Goal: Task Accomplishment & Management: Complete application form

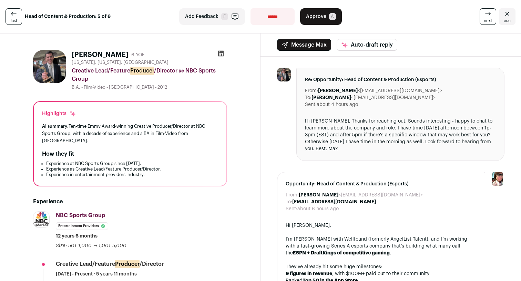
click at [14, 14] on icon at bounding box center [13, 13] width 5 height 3
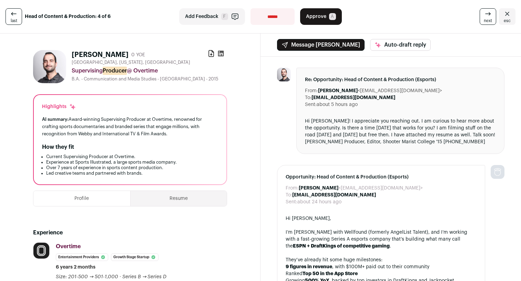
click at [324, 18] on span "Approve" at bounding box center [316, 16] width 20 height 7
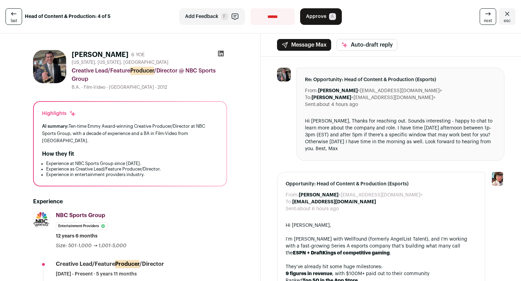
click at [10, 21] on link "last" at bounding box center [14, 16] width 17 height 17
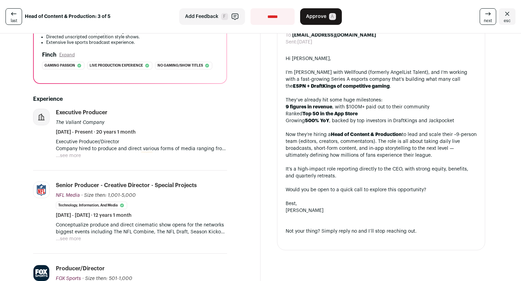
scroll to position [146, 0]
click at [67, 236] on button "...see more" at bounding box center [68, 238] width 25 height 7
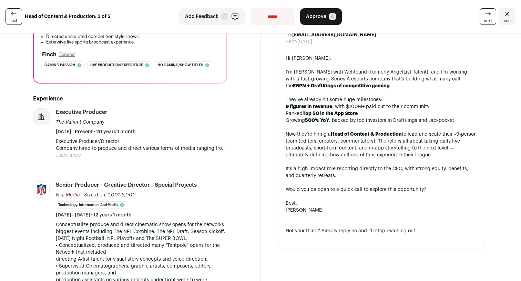
scroll to position [141, 0]
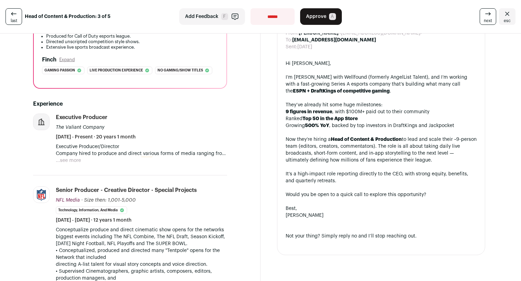
click at [77, 157] on button "...see more" at bounding box center [68, 160] width 25 height 7
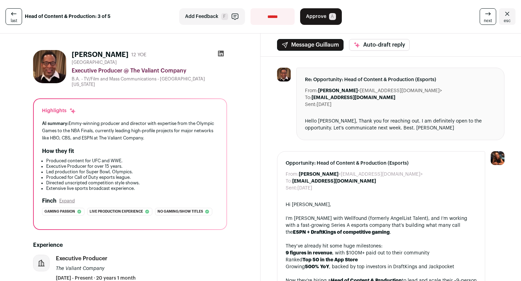
scroll to position [0, 0]
click at [332, 18] on span "A" at bounding box center [332, 16] width 7 height 7
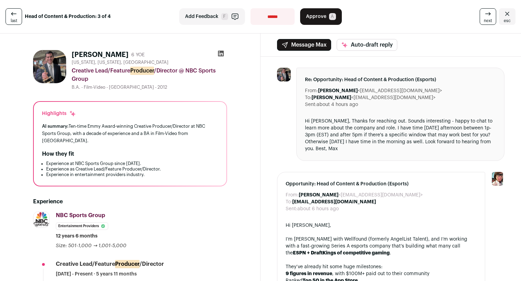
click at [6, 14] on link "last" at bounding box center [14, 16] width 17 height 17
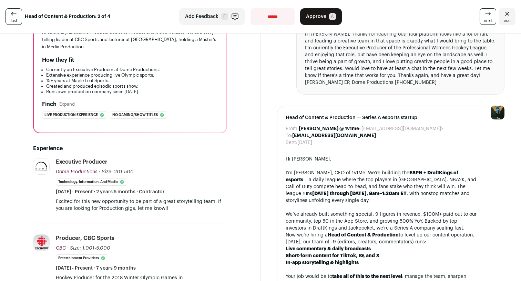
scroll to position [91, 0]
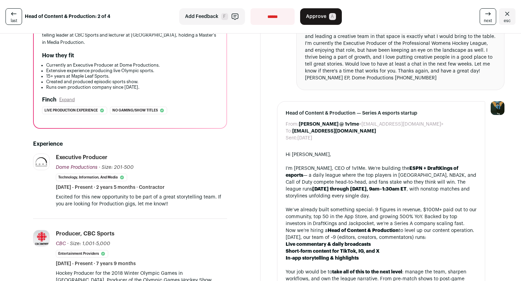
click at [334, 19] on button "Approve A" at bounding box center [321, 16] width 42 height 17
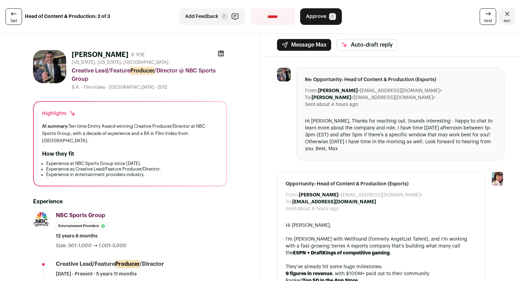
click at [14, 17] on icon at bounding box center [14, 14] width 8 height 8
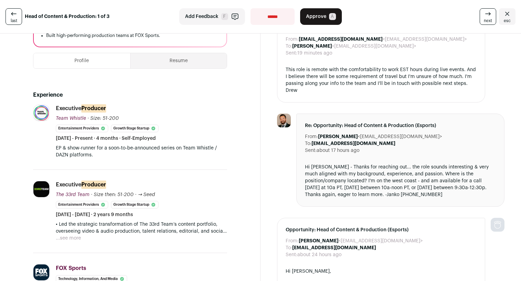
scroll to position [143, 0]
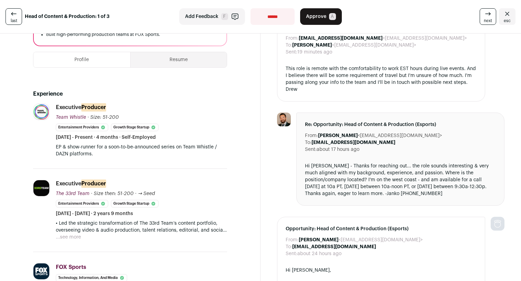
click at [68, 233] on button "...see more" at bounding box center [68, 236] width 25 height 7
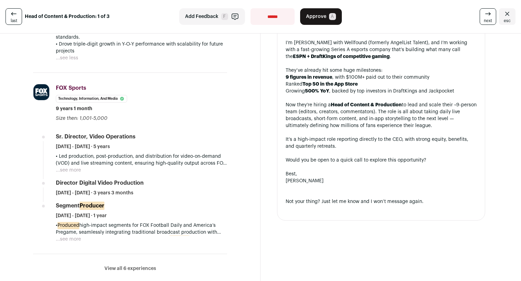
scroll to position [383, 0]
select select "**********"
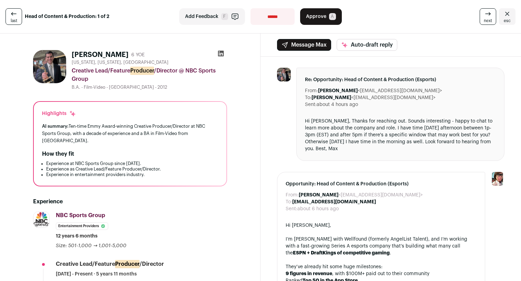
click at [13, 22] on span "last" at bounding box center [14, 21] width 7 height 6
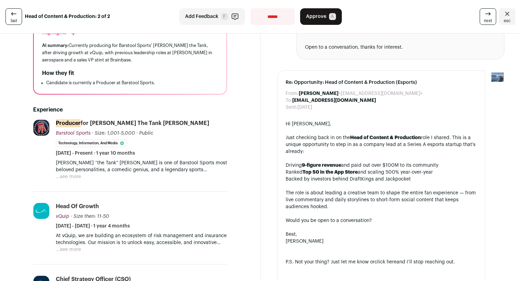
scroll to position [84, 0]
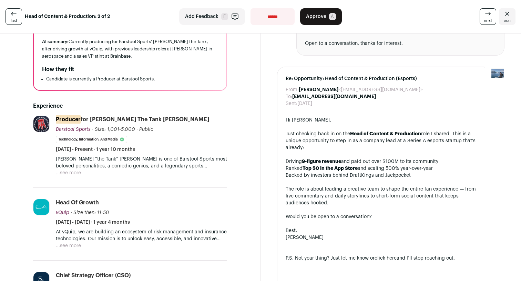
click at [72, 169] on button "...see more" at bounding box center [68, 172] width 25 height 7
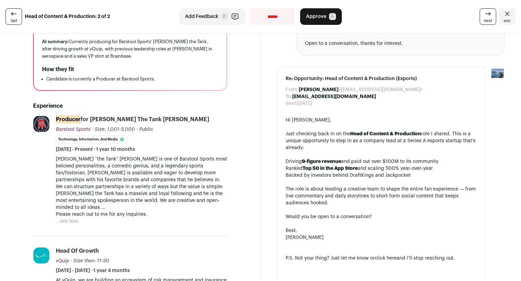
click at [67, 158] on p "[PERSON_NAME] “the Tank” [PERSON_NAME] is one of Barstool Sports most beloved p…" at bounding box center [141, 183] width 171 height 55
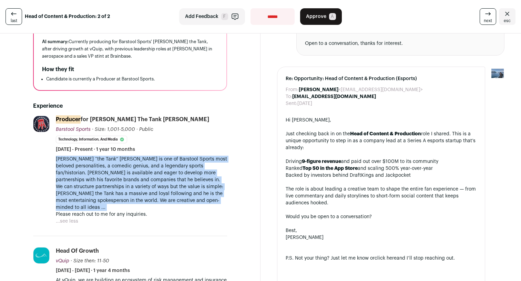
click at [67, 158] on p "[PERSON_NAME] “the Tank” [PERSON_NAME] is one of Barstool Sports most beloved p…" at bounding box center [141, 183] width 171 height 55
click at [68, 162] on p "[PERSON_NAME] “the Tank” [PERSON_NAME] is one of Barstool Sports most beloved p…" at bounding box center [141, 183] width 171 height 55
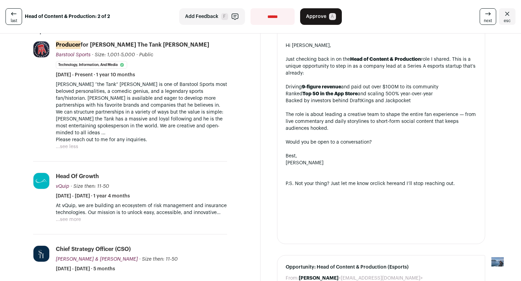
scroll to position [159, 0]
click at [69, 216] on button "...see more" at bounding box center [68, 219] width 25 height 7
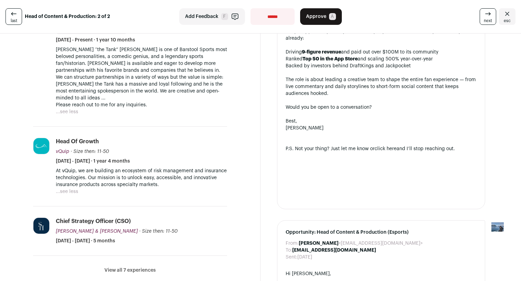
scroll to position [340, 0]
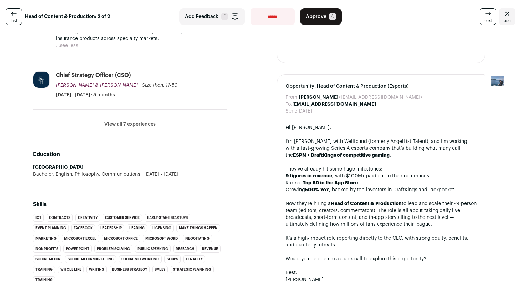
click at [128, 119] on li "View all 7 experiences View less" at bounding box center [130, 124] width 194 height 29
click at [129, 114] on li "View all 7 experiences View less" at bounding box center [130, 124] width 194 height 29
click at [130, 121] on button "View all 7 experiences" at bounding box center [129, 124] width 51 height 7
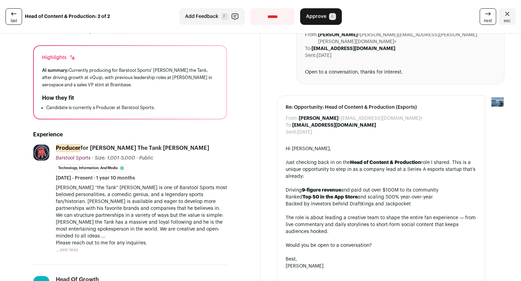
scroll to position [62, 0]
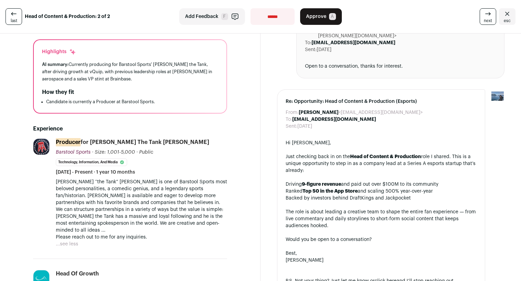
click at [73, 240] on button "...see less" at bounding box center [67, 243] width 22 height 7
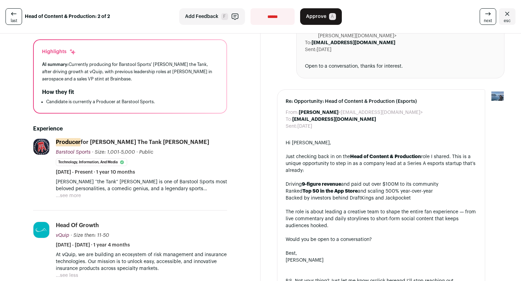
click at [74, 192] on button "...see more" at bounding box center [68, 195] width 25 height 7
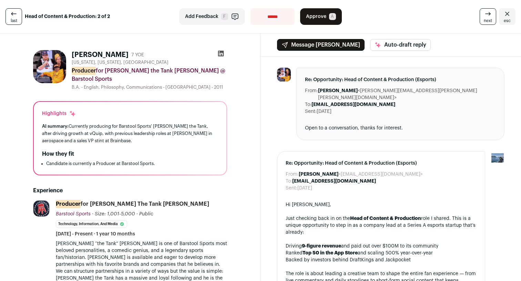
scroll to position [0, 0]
drag, startPoint x: 317, startPoint y: 17, endPoint x: 237, endPoint y: 61, distance: 92.1
click at [482, 17] on link "next" at bounding box center [488, 16] width 17 height 17
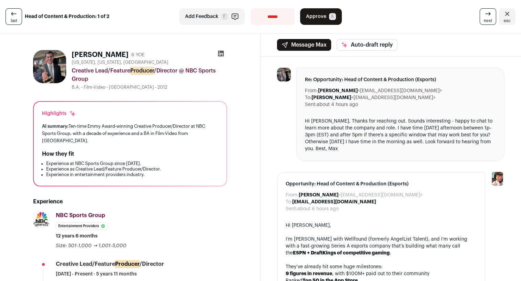
click at [320, 15] on span "Approve" at bounding box center [316, 16] width 20 height 7
